Goal: Task Accomplishment & Management: Use online tool/utility

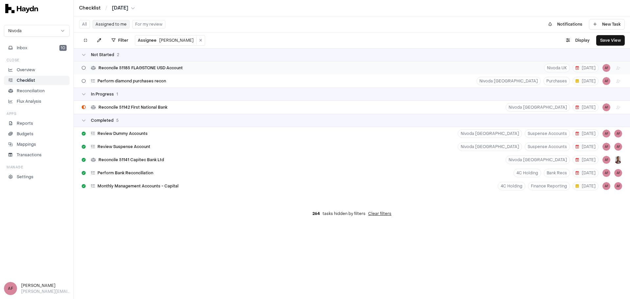
click at [175, 66] on span "Reconcile 51185 FLAGSTONE USD Account" at bounding box center [140, 67] width 84 height 5
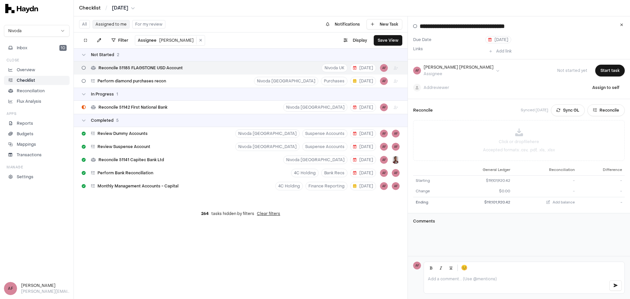
click at [37, 81] on li "Checklist" at bounding box center [37, 80] width 60 height 6
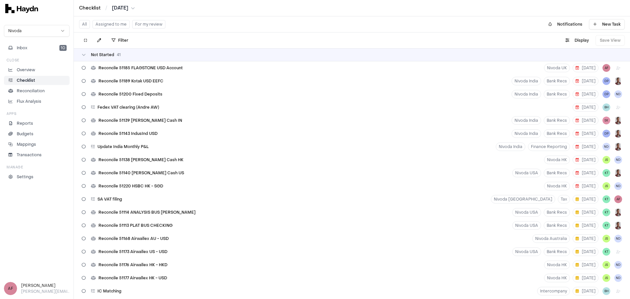
click at [86, 23] on button "All" at bounding box center [84, 24] width 11 height 9
click at [84, 24] on button "All" at bounding box center [84, 24] width 11 height 9
click at [116, 42] on html "Checklist / [DATE] Nivoda Inbox 10 Close Overview Checklist Reconciliation Flux…" at bounding box center [315, 149] width 630 height 299
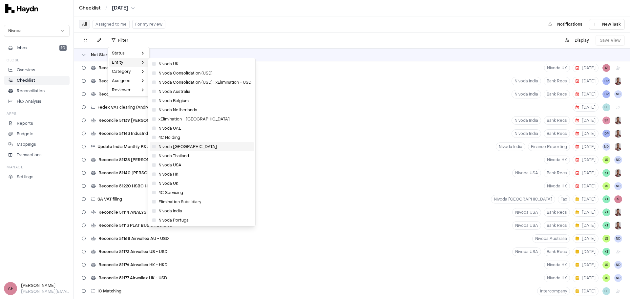
click at [184, 146] on span "Nivoda [GEOGRAPHIC_DATA]" at bounding box center [184, 146] width 65 height 5
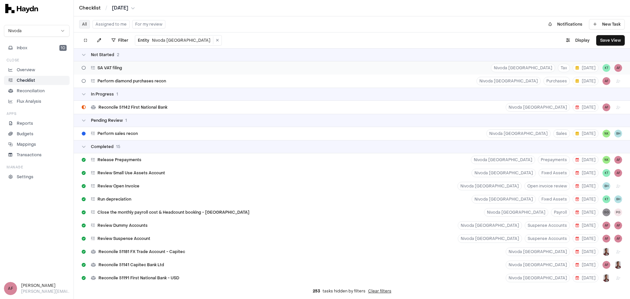
click at [155, 70] on div "SA VAT filing Nivoda [GEOGRAPHIC_DATA] Tax [DATE] KT AF" at bounding box center [352, 67] width 557 height 13
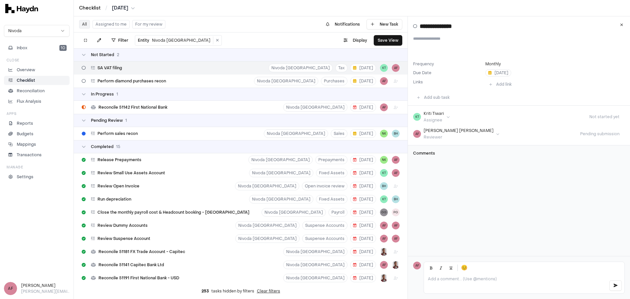
click at [136, 8] on html "Checklist / [DATE] Nivoda Inbox 10 Close Overview Checklist Reconciliation Flux…" at bounding box center [315, 149] width 630 height 299
click at [119, 74] on div "[DATE]" at bounding box center [124, 74] width 39 height 9
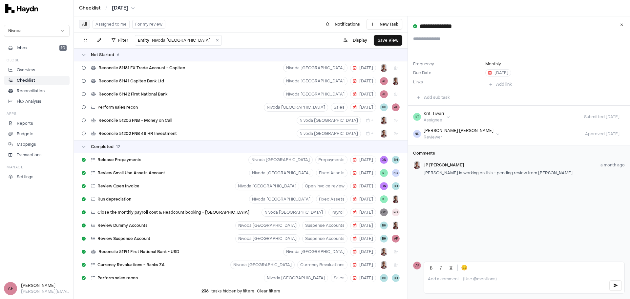
click at [233, 11] on div "Checklist / [DATE]" at bounding box center [352, 8] width 546 height 7
click at [191, 69] on div "Reconcile 51181 FX Trade Account - Capitec Nivoda [GEOGRAPHIC_DATA] [DATE]" at bounding box center [241, 67] width 334 height 13
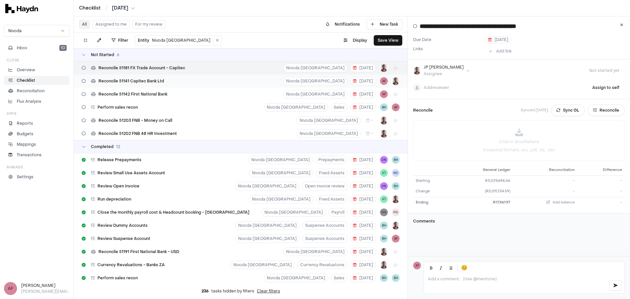
click at [182, 83] on div "Reconcile 51141 Capitec Bank Ltd [GEOGRAPHIC_DATA] [DATE] AF" at bounding box center [241, 81] width 334 height 13
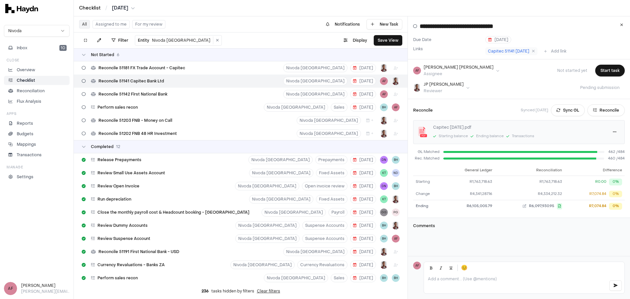
click at [231, 79] on div "Reconcile 51141 Capitec Bank Ltd [GEOGRAPHIC_DATA] [DATE] AF" at bounding box center [241, 81] width 334 height 13
click at [599, 114] on button "Reconcile" at bounding box center [606, 110] width 37 height 12
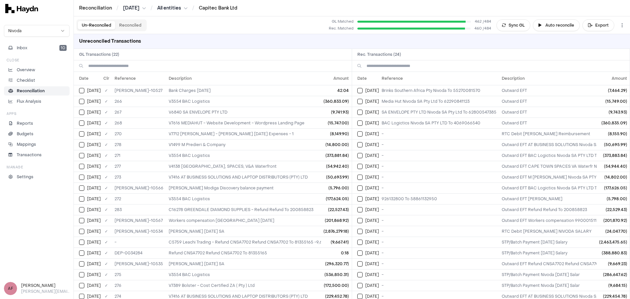
click at [134, 27] on button "Reconciled" at bounding box center [130, 25] width 30 height 9
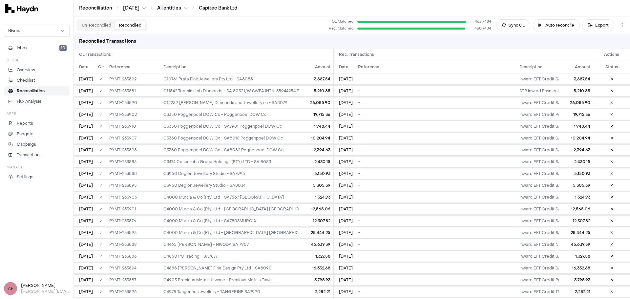
click at [102, 26] on button "Un-Reconciled" at bounding box center [96, 25] width 37 height 9
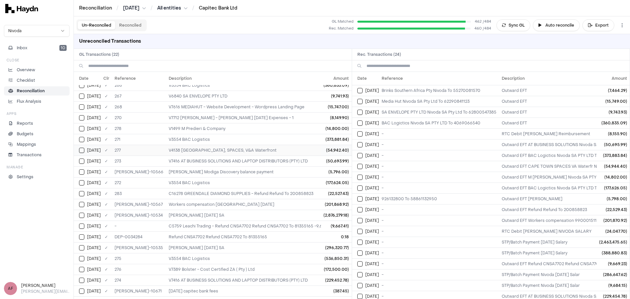
scroll to position [25, 0]
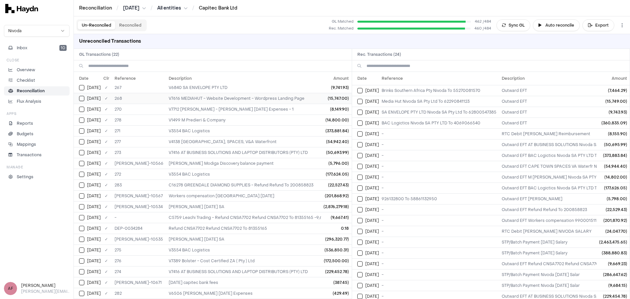
click at [82, 99] on button "Select GL transaction 8254883" at bounding box center [81, 98] width 5 height 5
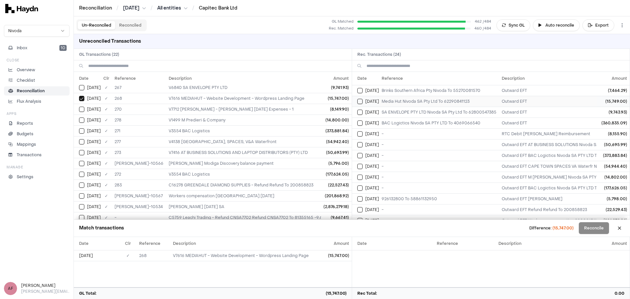
click at [360, 103] on button "Select reconciliation transaction 5127" at bounding box center [360, 101] width 5 height 5
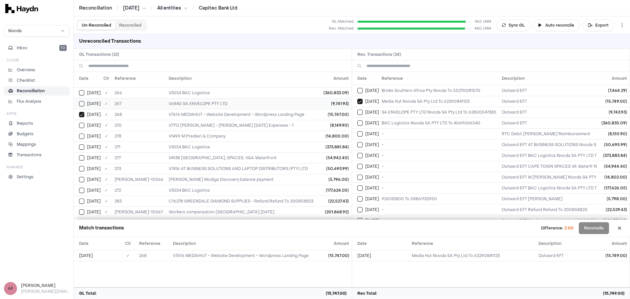
scroll to position [0, 0]
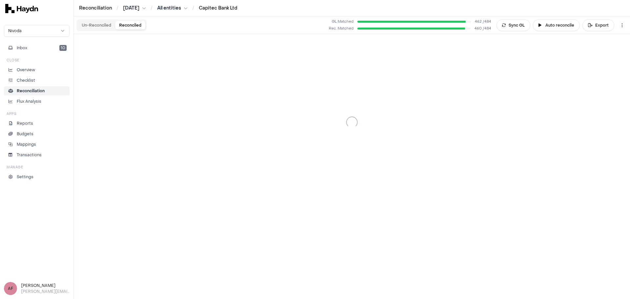
click at [132, 23] on button "Reconciled" at bounding box center [130, 25] width 30 height 9
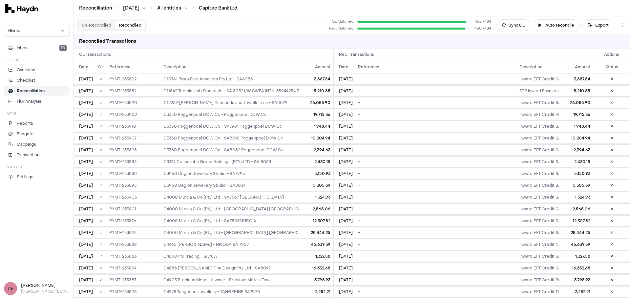
click at [107, 23] on button "Un-Reconciled" at bounding box center [96, 25] width 37 height 9
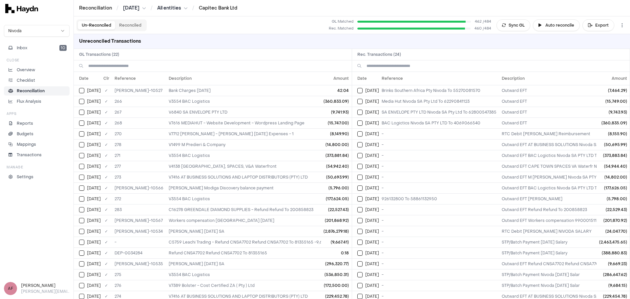
click at [37, 90] on p "Reconciliation" at bounding box center [31, 91] width 28 height 6
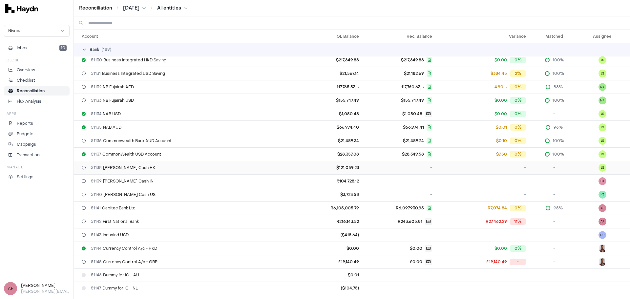
scroll to position [427, 0]
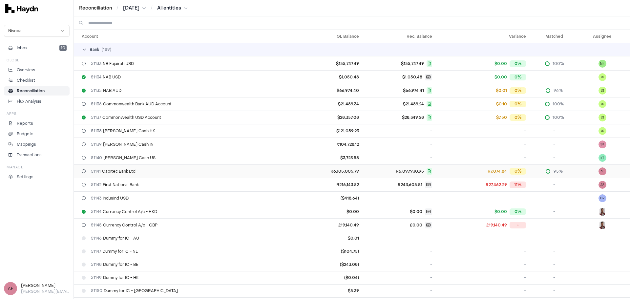
click at [160, 173] on div "51141 Capitec Bank Ltd" at bounding box center [189, 171] width 214 height 5
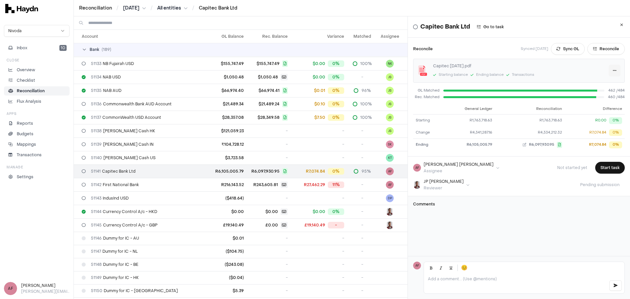
click at [602, 71] on html "Reconciliation / [DATE] / All entities / Capitec Bank Ltd Nivoda Inbox 10 Close…" at bounding box center [315, 149] width 630 height 299
click at [588, 83] on link "Download" at bounding box center [590, 83] width 39 height 9
click at [596, 47] on button "Reconcile" at bounding box center [606, 49] width 37 height 12
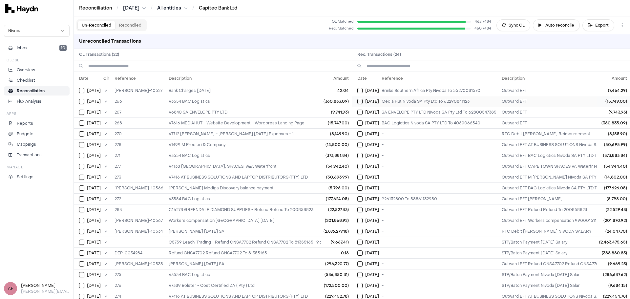
click at [361, 101] on button "Select reconciliation transaction 5127" at bounding box center [360, 101] width 5 height 5
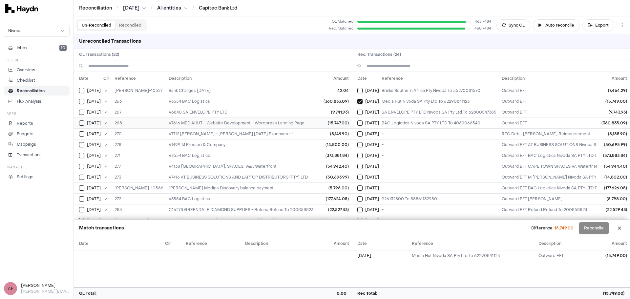
click at [84, 125] on button "Select GL transaction 8254883" at bounding box center [81, 122] width 5 height 5
click at [590, 228] on div "Difference: 2.00 Reconcile" at bounding box center [583, 228] width 84 height 12
click at [332, 257] on td "(15,747.00)" at bounding box center [337, 255] width 29 height 11
drag, startPoint x: 334, startPoint y: 256, endPoint x: 344, endPoint y: 258, distance: 10.4
click at [344, 258] on td "(15,747.00)" at bounding box center [337, 255] width 29 height 11
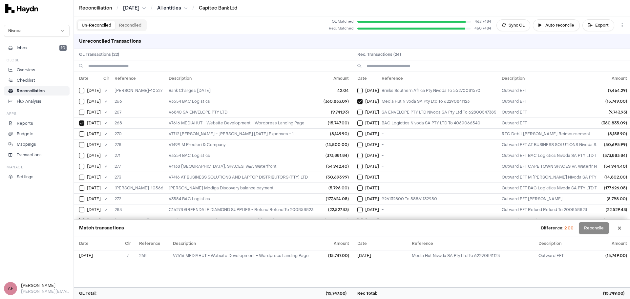
click at [340, 264] on div "Date Clr Reference Description Amount [DATE] ✓ 268 V7616 MEDIAHUT - Website Dev…" at bounding box center [213, 262] width 278 height 50
click at [332, 251] on td "(15,747.00)" at bounding box center [337, 255] width 29 height 11
click at [333, 265] on div "Date Clr Reference Description Amount [DATE] ✓ 268 V7616 MEDIAHUT - Website Dev…" at bounding box center [213, 262] width 278 height 50
click at [614, 99] on td "(15,749.00)" at bounding box center [613, 101] width 33 height 11
click at [207, 123] on td "V7616 MEDIAHUT - Website Development - Wordpress Landing Page" at bounding box center [250, 123] width 169 height 11
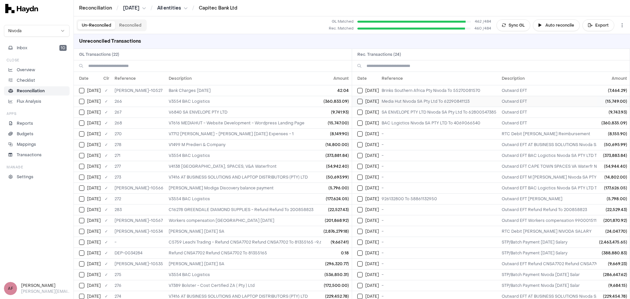
click at [361, 100] on button "Select reconciliation transaction 5127" at bounding box center [360, 101] width 5 height 5
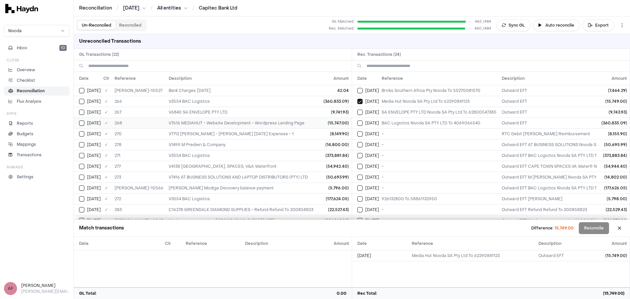
click at [81, 124] on button "Select GL transaction 8254883" at bounding box center [81, 122] width 5 height 5
click at [587, 228] on div "Difference: 2.00 Reconcile" at bounding box center [583, 228] width 84 height 12
click at [600, 228] on div "Difference: 2.00 Reconcile" at bounding box center [583, 228] width 84 height 12
click at [619, 227] on button at bounding box center [620, 228] width 11 height 11
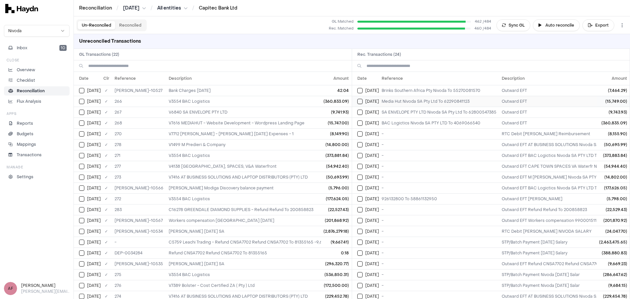
click at [358, 100] on button "Select reconciliation transaction 5127" at bounding box center [360, 101] width 5 height 5
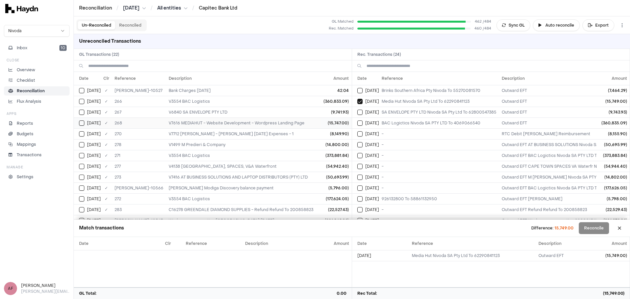
click at [78, 122] on td "[DATE]" at bounding box center [87, 123] width 27 height 11
click at [597, 228] on div "Difference: 2.00 Reconcile" at bounding box center [583, 228] width 84 height 12
click at [37, 81] on li "Checklist" at bounding box center [37, 80] width 60 height 6
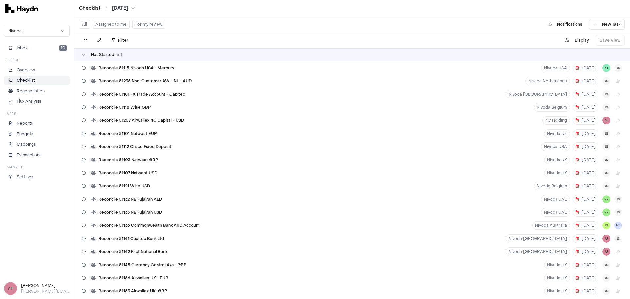
click at [137, 9] on html "Checklist / [DATE] Nivoda Inbox 10 Close Overview Checklist Reconciliation Flux…" at bounding box center [315, 149] width 630 height 299
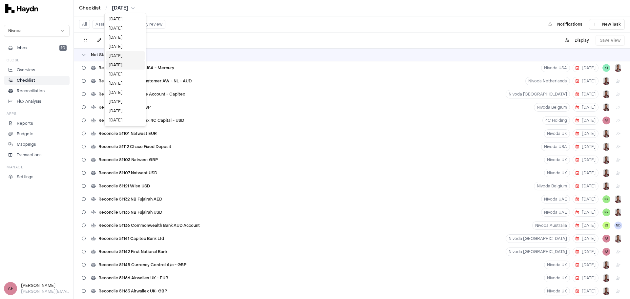
click at [118, 56] on div "[DATE]" at bounding box center [125, 55] width 39 height 9
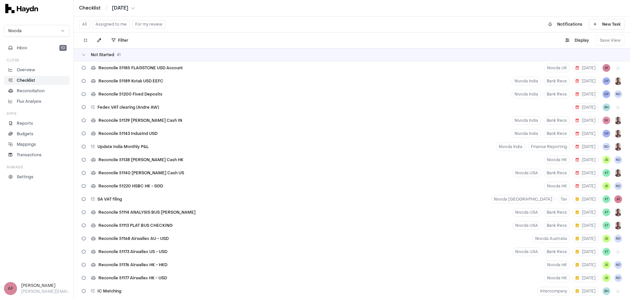
click at [106, 24] on button "Assigned to me" at bounding box center [111, 24] width 37 height 9
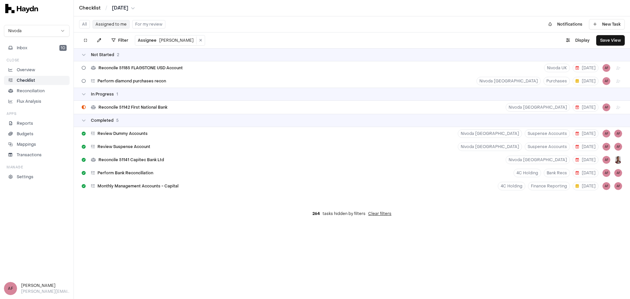
click at [33, 79] on p "Checklist" at bounding box center [26, 80] width 18 height 6
